Goal: Check status: Check status

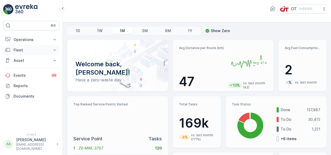
click at [57, 49] on icon at bounding box center [54, 49] width 5 height 5
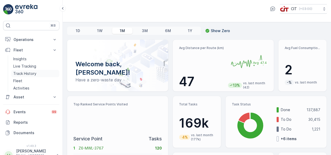
click at [32, 73] on p "Track History" at bounding box center [24, 73] width 23 height 5
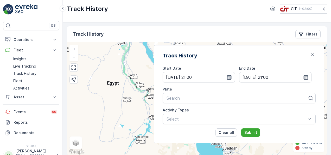
click at [232, 76] on icon "button" at bounding box center [229, 77] width 4 height 5
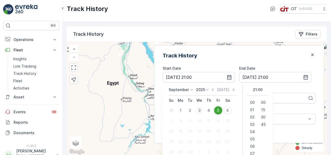
click at [203, 112] on div "3" at bounding box center [199, 110] width 8 height 8
type input "[DATE] 21:00"
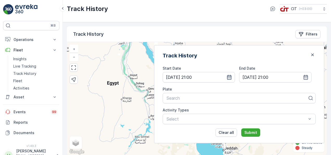
click at [232, 79] on icon "button" at bounding box center [229, 76] width 5 height 5
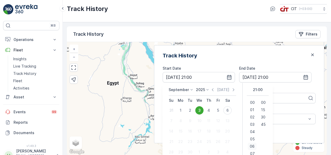
click at [255, 144] on span "06" at bounding box center [252, 145] width 5 height 5
type input "[DATE] 06:00"
click at [255, 144] on span "06" at bounding box center [252, 145] width 5 height 5
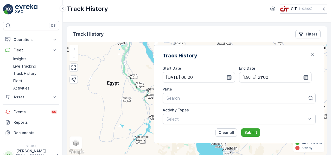
click at [290, 64] on div "Track History Start Date [DATE] 06:00 End Date [DATE] 21:00 Plate Search Activi…" at bounding box center [239, 94] width 170 height 98
click at [304, 78] on icon "button" at bounding box center [305, 76] width 5 height 5
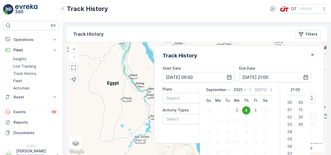
click at [241, 109] on div "3" at bounding box center [237, 110] width 8 height 8
type input "[DATE] 21:00"
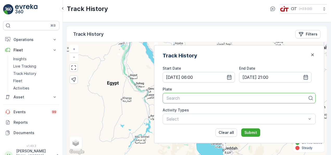
click at [196, 97] on div at bounding box center [237, 97] width 142 height 5
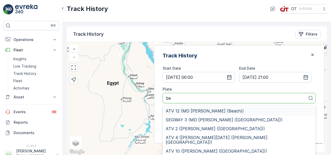
type input "b"
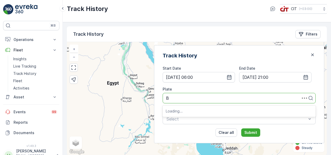
type input "BE"
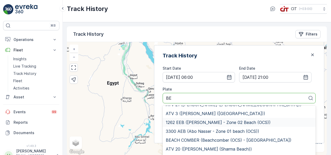
scroll to position [55, 0]
click at [227, 138] on span "BEACH COMBER (Beachcomber (OCS) - [GEOGRAPHIC_DATA])" at bounding box center [229, 140] width 126 height 5
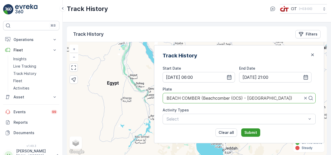
click at [257, 132] on p "Submit" at bounding box center [250, 132] width 13 height 5
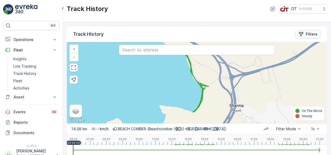
click at [304, 34] on div "Filters" at bounding box center [307, 33] width 19 height 5
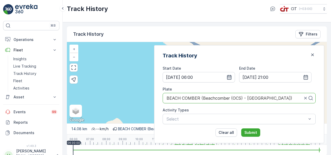
click at [232, 75] on icon "button" at bounding box center [229, 77] width 4 height 5
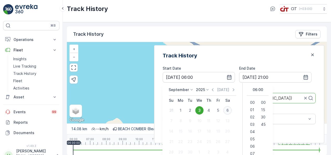
click at [232, 108] on div "6" at bounding box center [227, 110] width 8 height 8
type input "[DATE] 06:00"
type input "[DATE] 21:00"
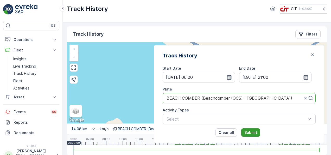
click at [257, 130] on p "Submit" at bounding box center [250, 132] width 13 height 5
